Goal: Find specific page/section: Find specific page/section

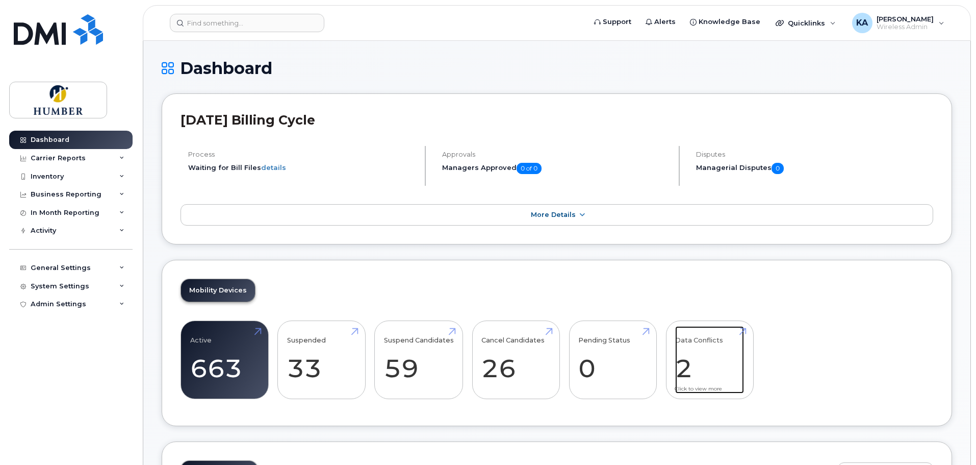
click at [688, 360] on link "Data Conflicts 2" at bounding box center [709, 359] width 69 height 67
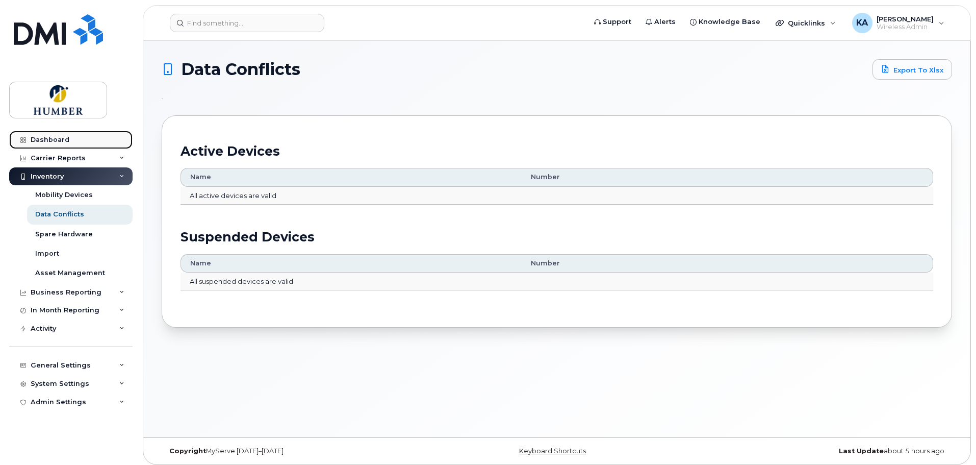
click at [59, 135] on link "Dashboard" at bounding box center [70, 140] width 123 height 18
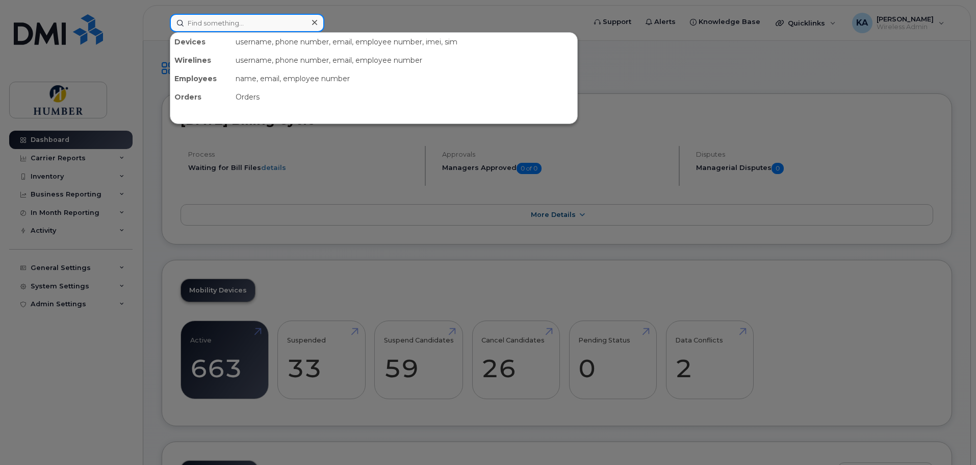
click at [267, 22] on input at bounding box center [247, 23] width 155 height 18
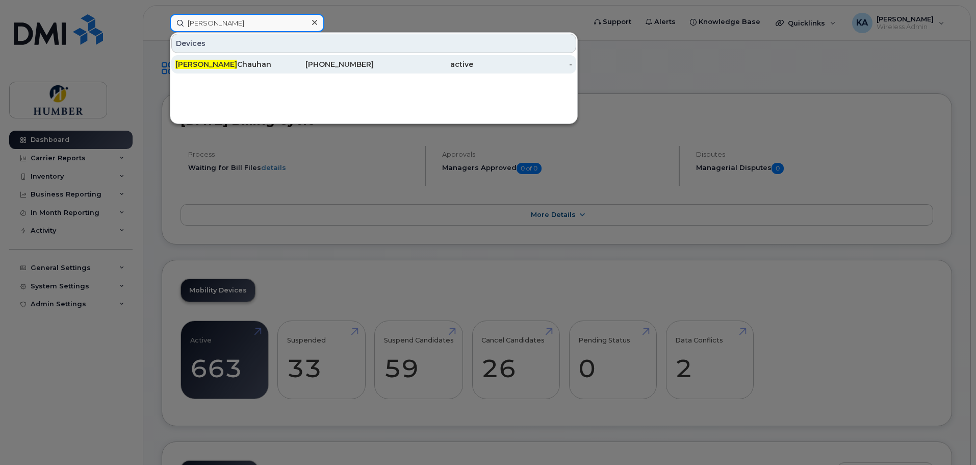
type input "[PERSON_NAME]"
click at [250, 65] on div "[PERSON_NAME]" at bounding box center [224, 64] width 99 height 10
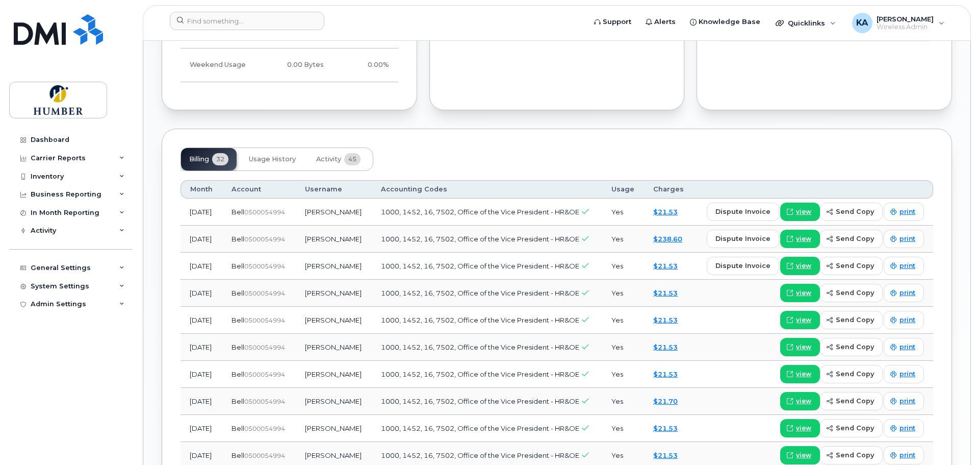
scroll to position [544, 0]
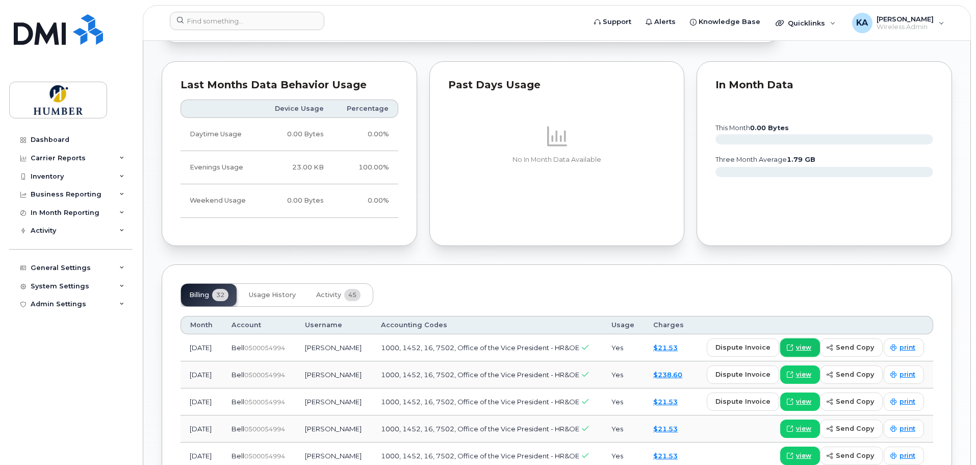
click at [798, 343] on link "view" at bounding box center [800, 347] width 40 height 18
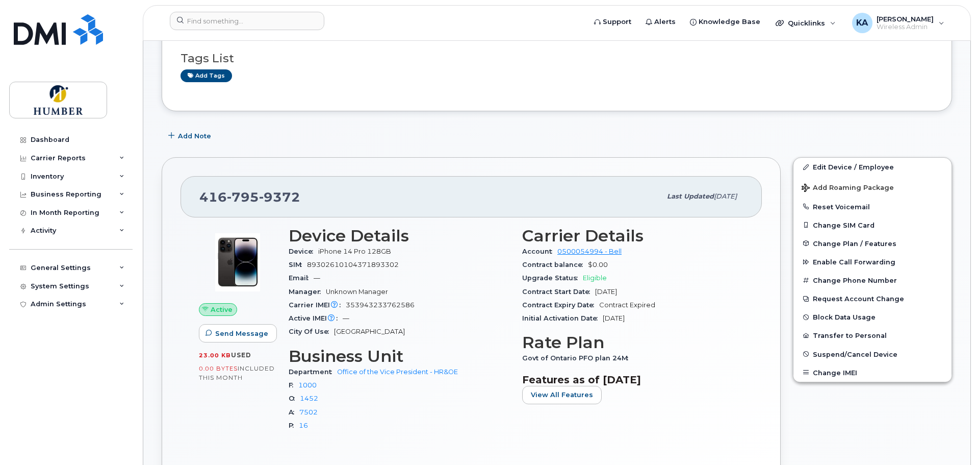
scroll to position [0, 0]
